Goal: Find contact information: Find contact information

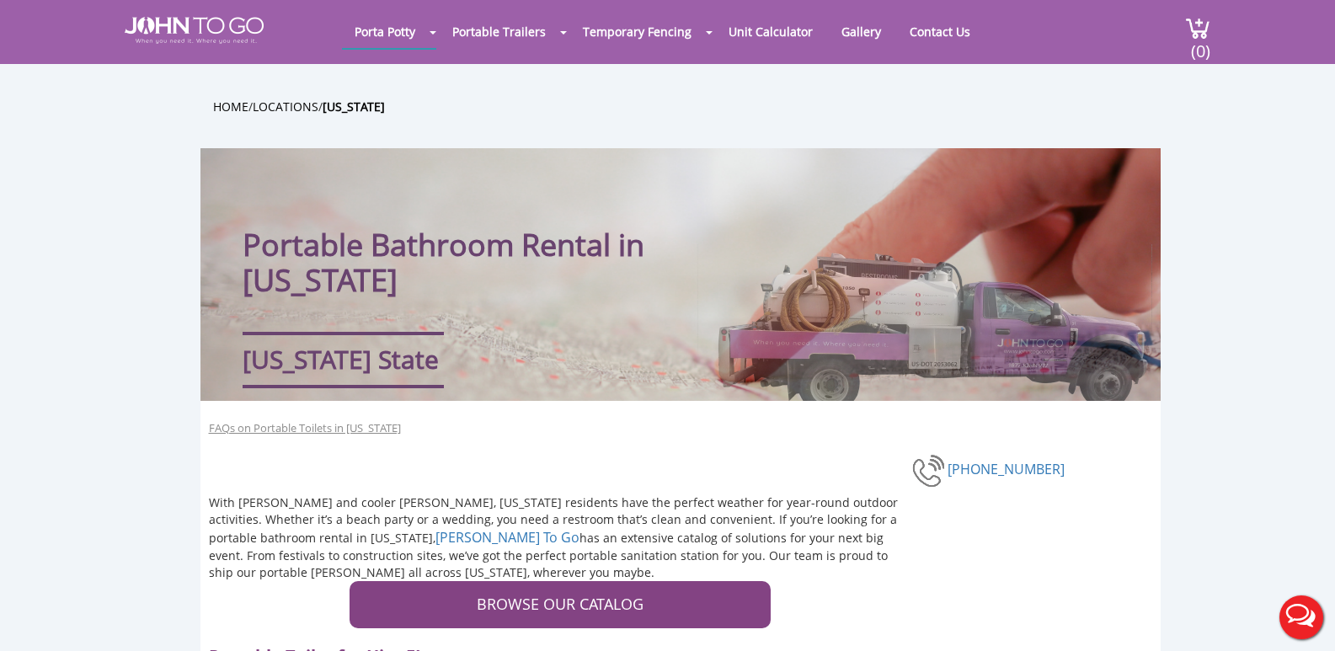
click at [908, 32] on div at bounding box center [667, 325] width 1335 height 651
click at [910, 25] on link "Contact Us" at bounding box center [940, 31] width 86 height 33
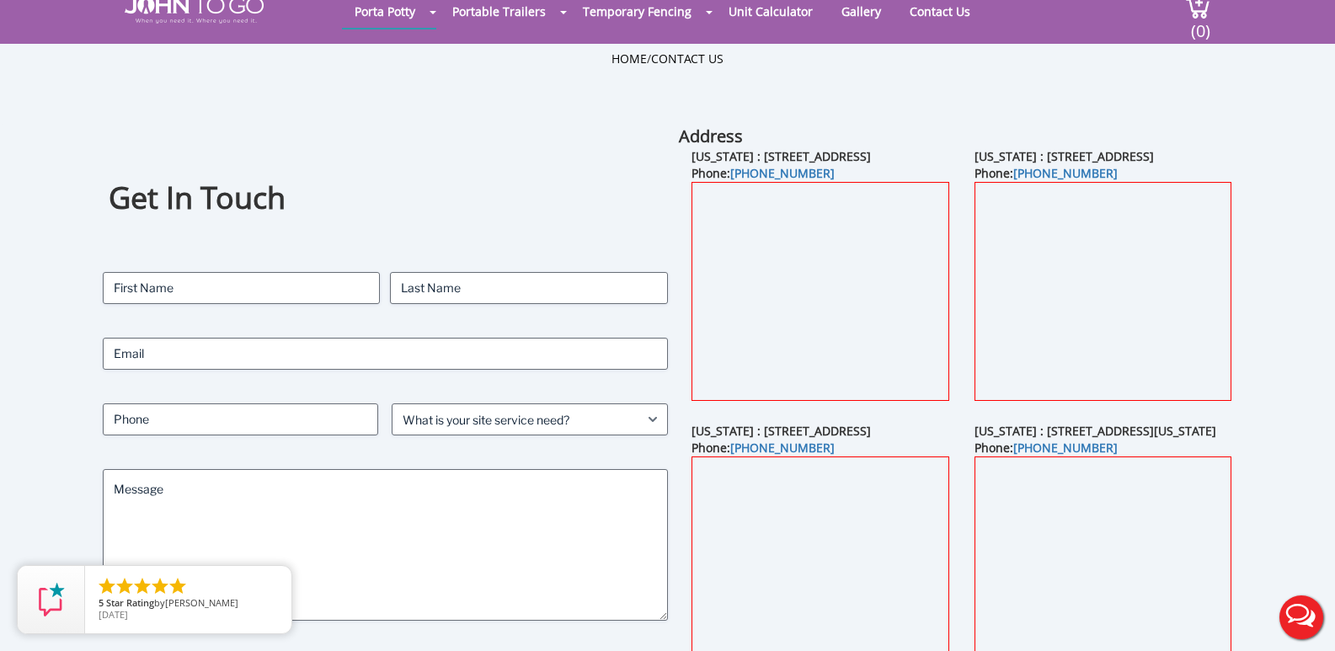
scroll to position [168, 0]
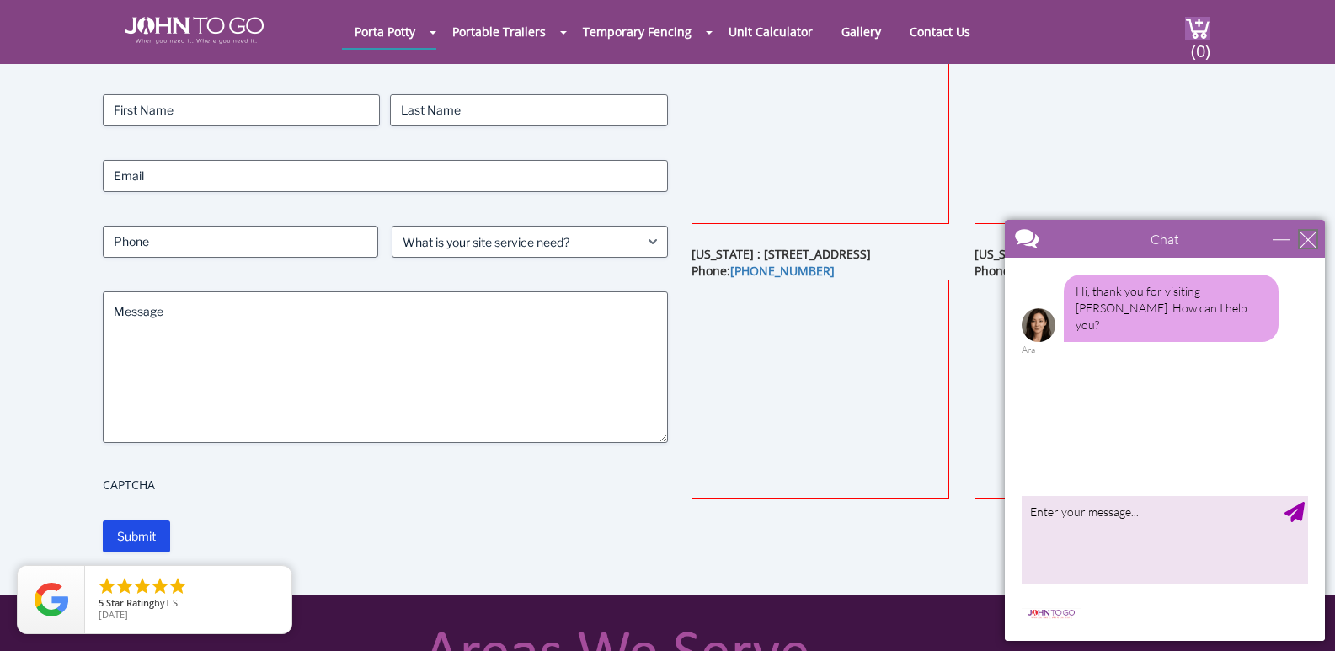
click at [1309, 236] on div "close" at bounding box center [1308, 239] width 17 height 17
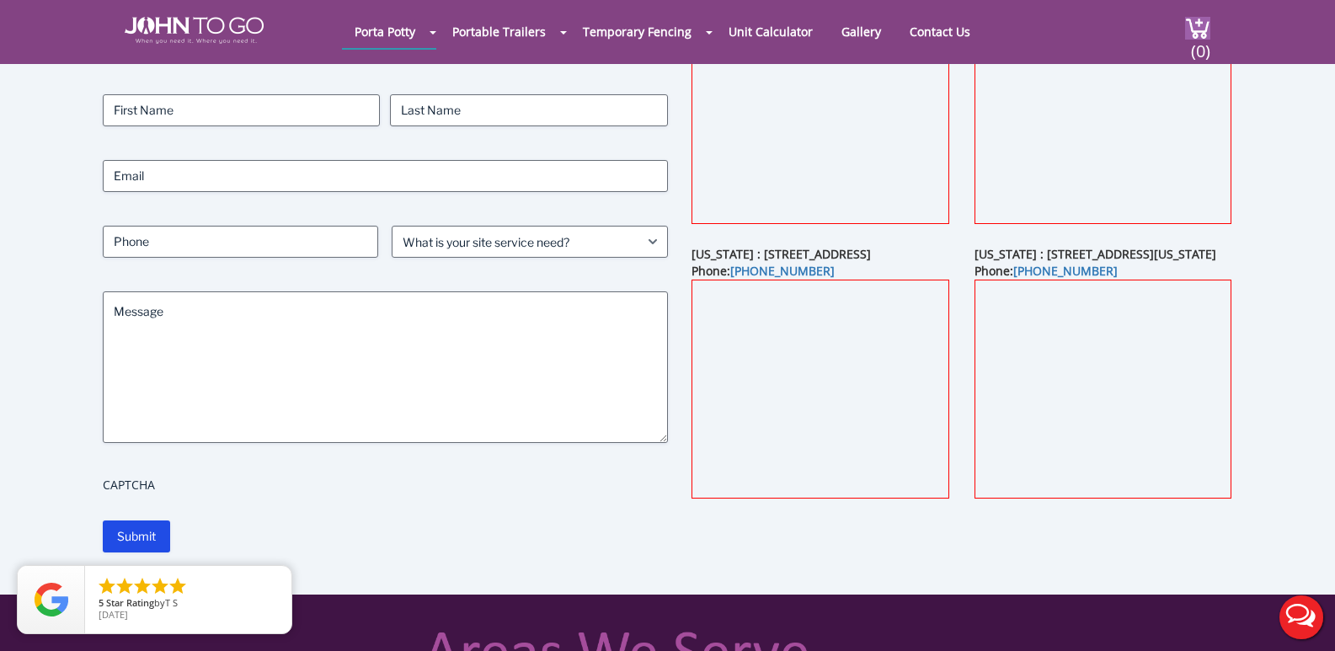
scroll to position [0, 0]
drag, startPoint x: 818, startPoint y: 304, endPoint x: 734, endPoint y: 310, distance: 84.5
click at [734, 310] on div "Florida : 29055 SW 107th Ave, Homestead, FL 33032 Phone: (305) 680-1585" at bounding box center [820, 383] width 282 height 275
copy link "[PHONE_NUMBER]"
